Goal: Transaction & Acquisition: Purchase product/service

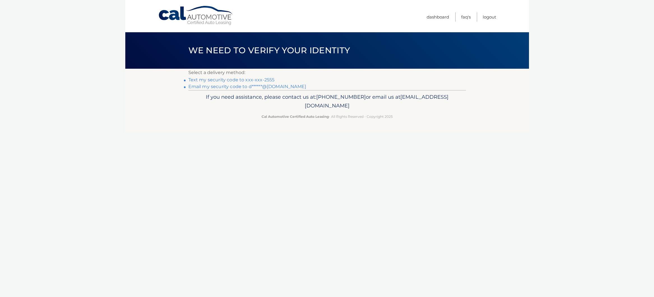
click at [257, 80] on link "Text my security code to xxx-xxx-2555" at bounding box center [231, 79] width 86 height 5
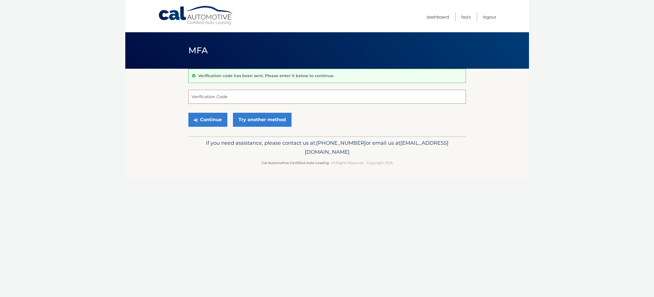
click at [243, 95] on input "Verification Code" at bounding box center [327, 97] width 278 height 14
type input "484436"
click at [211, 122] on button "Continue" at bounding box center [207, 120] width 39 height 14
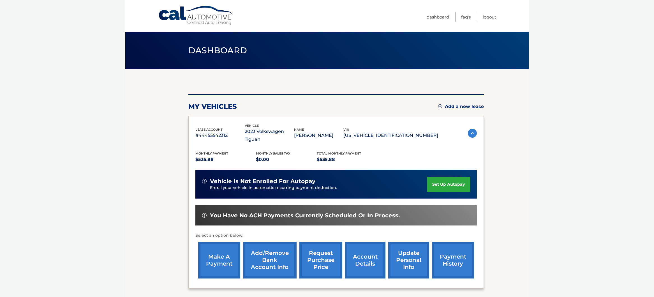
click at [222, 258] on link "make a payment" at bounding box center [219, 260] width 42 height 37
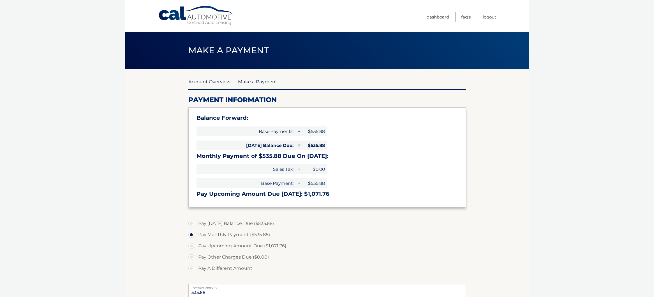
drag, startPoint x: 229, startPoint y: 82, endPoint x: 225, endPoint y: 83, distance: 4.6
click at [229, 82] on link "Account Overview" at bounding box center [209, 82] width 42 height 6
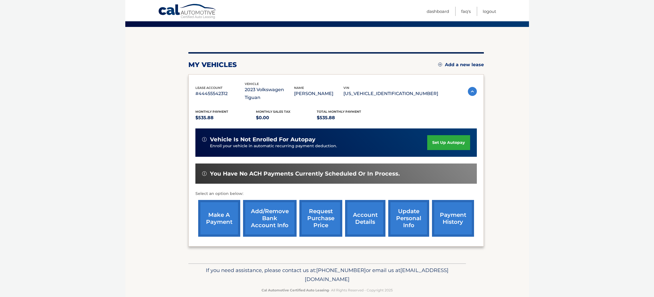
scroll to position [42, 0]
click at [450, 211] on link "payment history" at bounding box center [453, 218] width 42 height 37
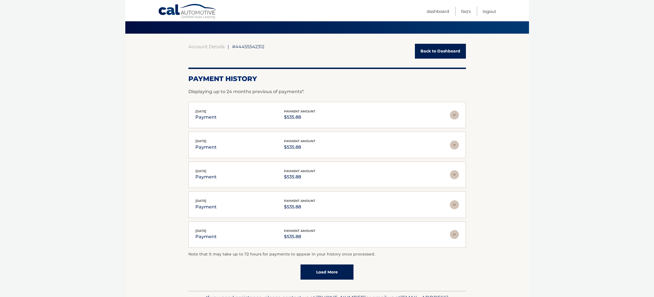
scroll to position [59, 0]
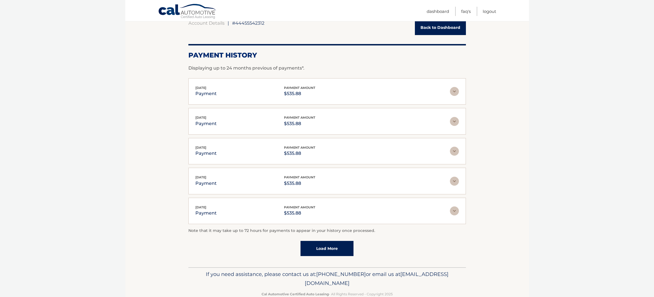
click at [423, 31] on link "Back to Dashboard" at bounding box center [440, 27] width 51 height 15
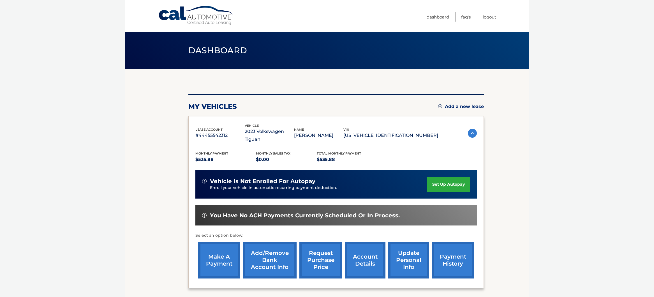
click at [214, 254] on link "make a payment" at bounding box center [219, 260] width 42 height 37
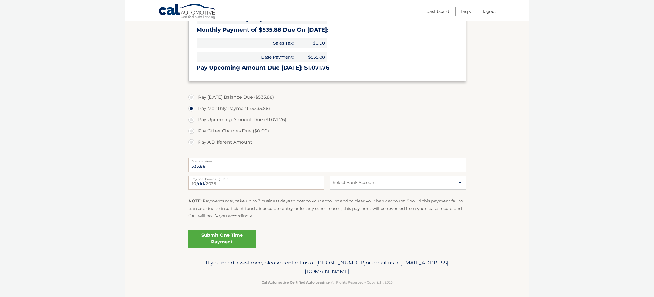
scroll to position [126, 0]
select select "NzA3NGU2ZWEtOTg5Ni00NWFhLTlmY2YtNzQyY2FmMjMwZmNl"
click at [224, 236] on link "Submit One Time Payment" at bounding box center [221, 239] width 67 height 18
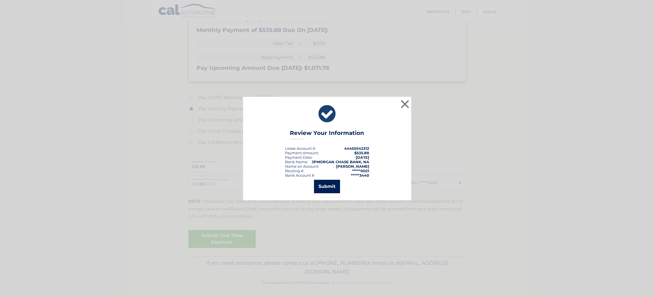
click at [331, 185] on button "Submit" at bounding box center [327, 186] width 26 height 13
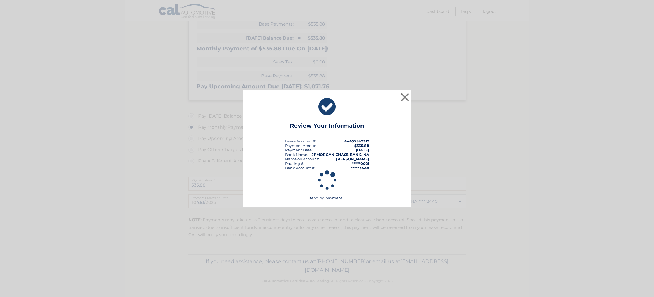
scroll to position [106, 0]
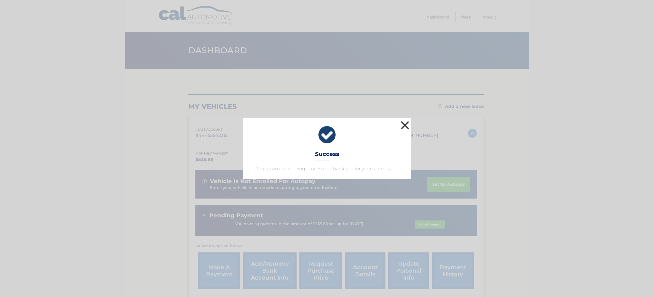
click at [406, 125] on button "×" at bounding box center [405, 124] width 11 height 11
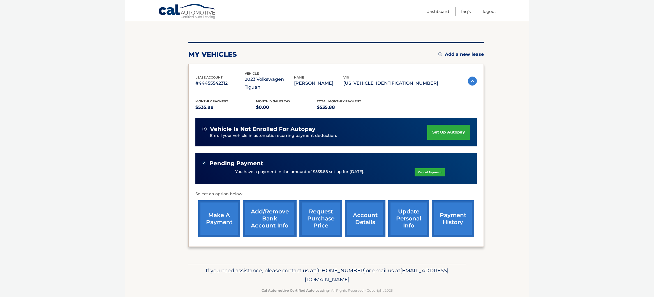
scroll to position [52, 0]
click at [459, 206] on link "payment history" at bounding box center [453, 219] width 42 height 37
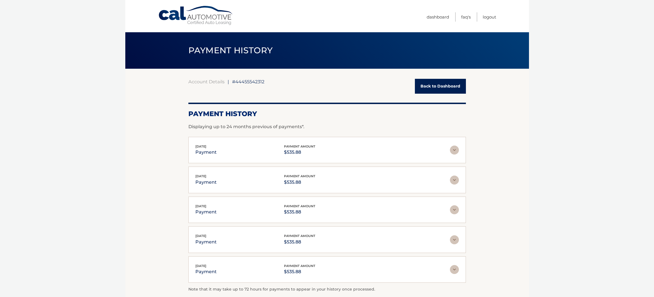
click at [427, 88] on link "Back to Dashboard" at bounding box center [440, 86] width 51 height 15
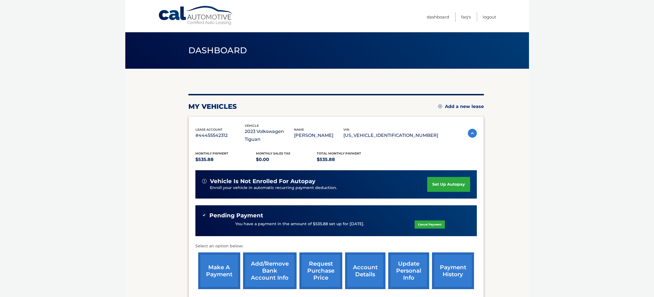
scroll to position [1, 0]
